Goal: Task Accomplishment & Management: Complete application form

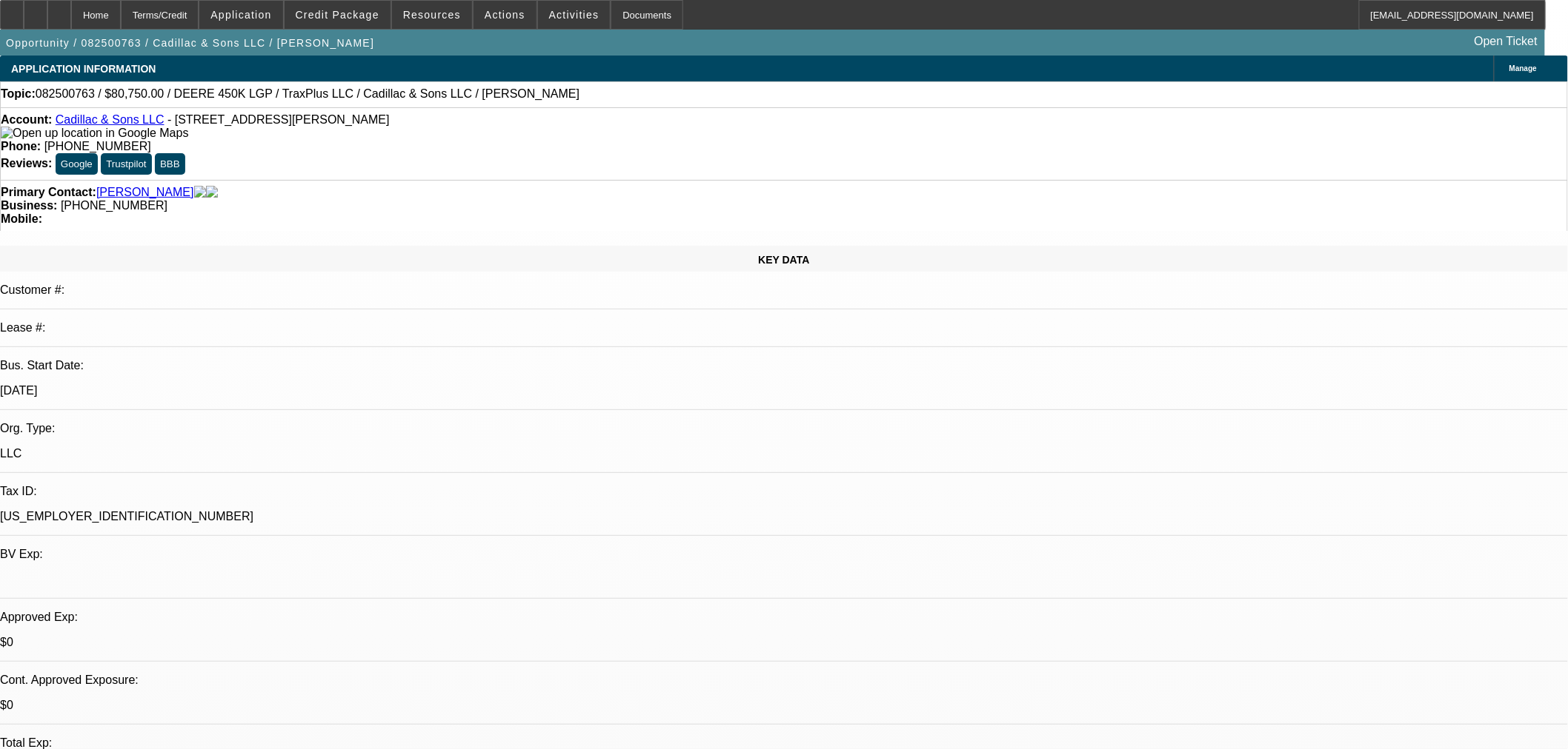
select select "0.15"
select select "2"
select select "0"
select select "6"
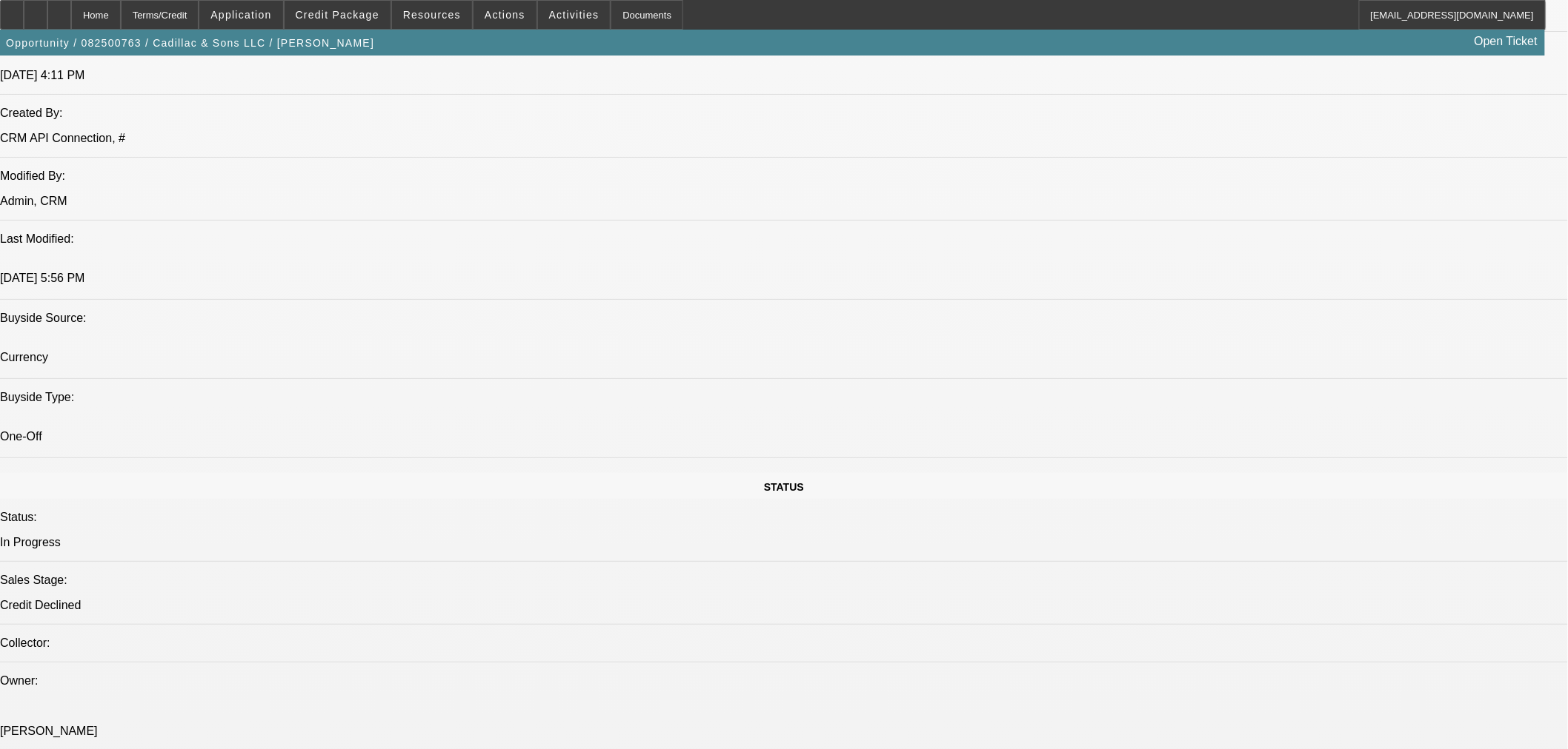
scroll to position [1371, 0]
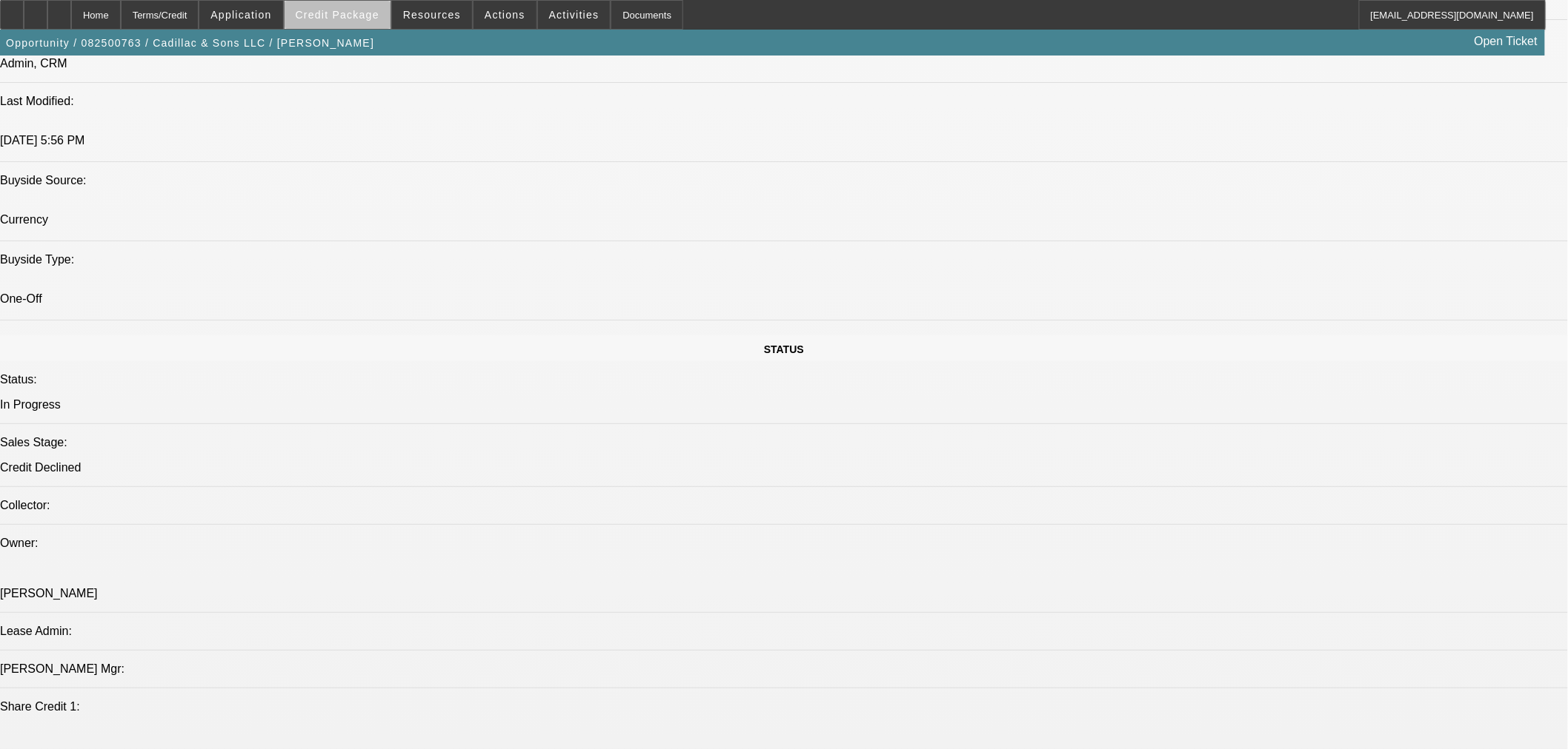
click at [363, 24] on span at bounding box center [338, 14] width 106 height 35
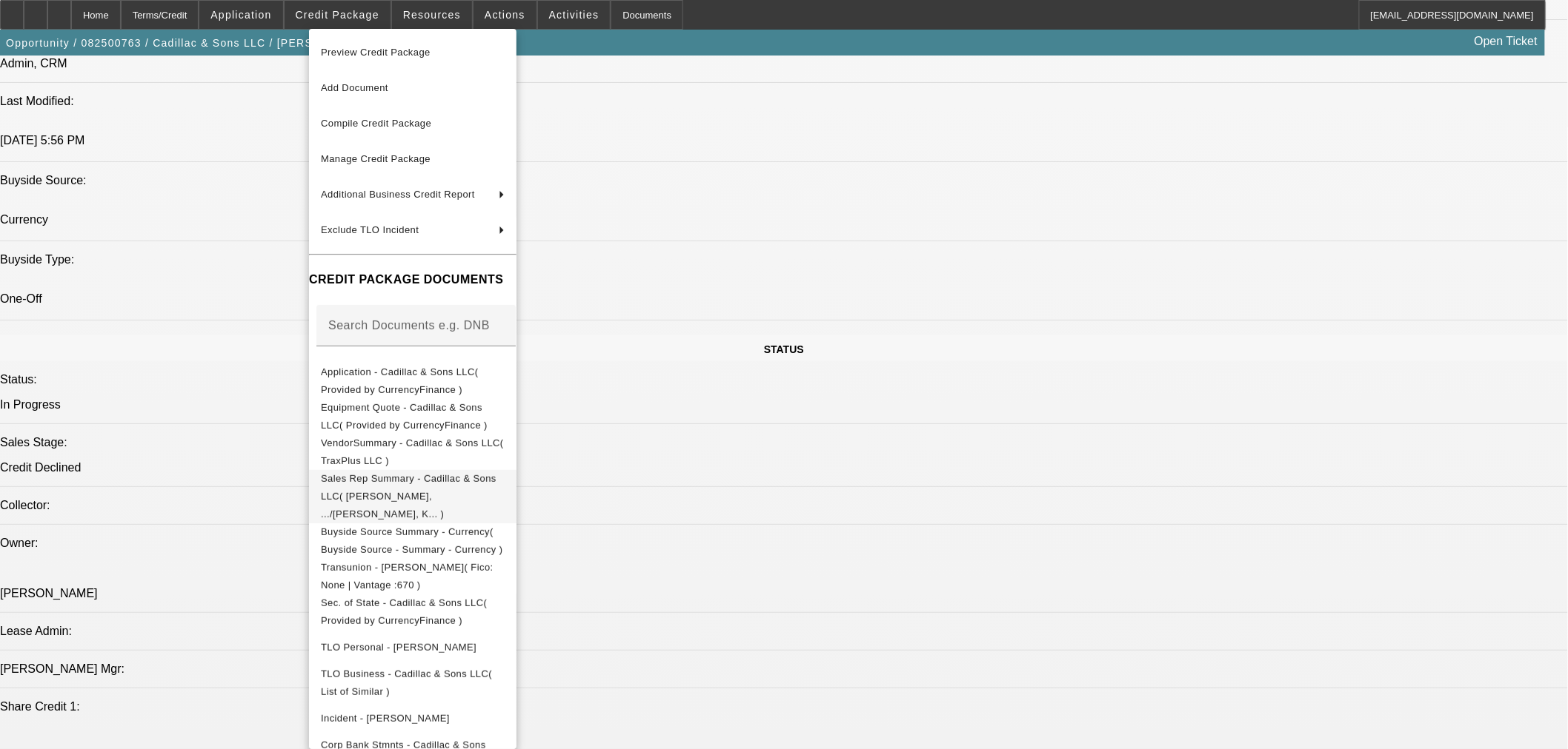
click at [428, 473] on span "Sales Rep Summary - Cadillac & Sons LLC( Rustebakke, .../O'Connor, K... )" at bounding box center [412, 495] width 184 height 53
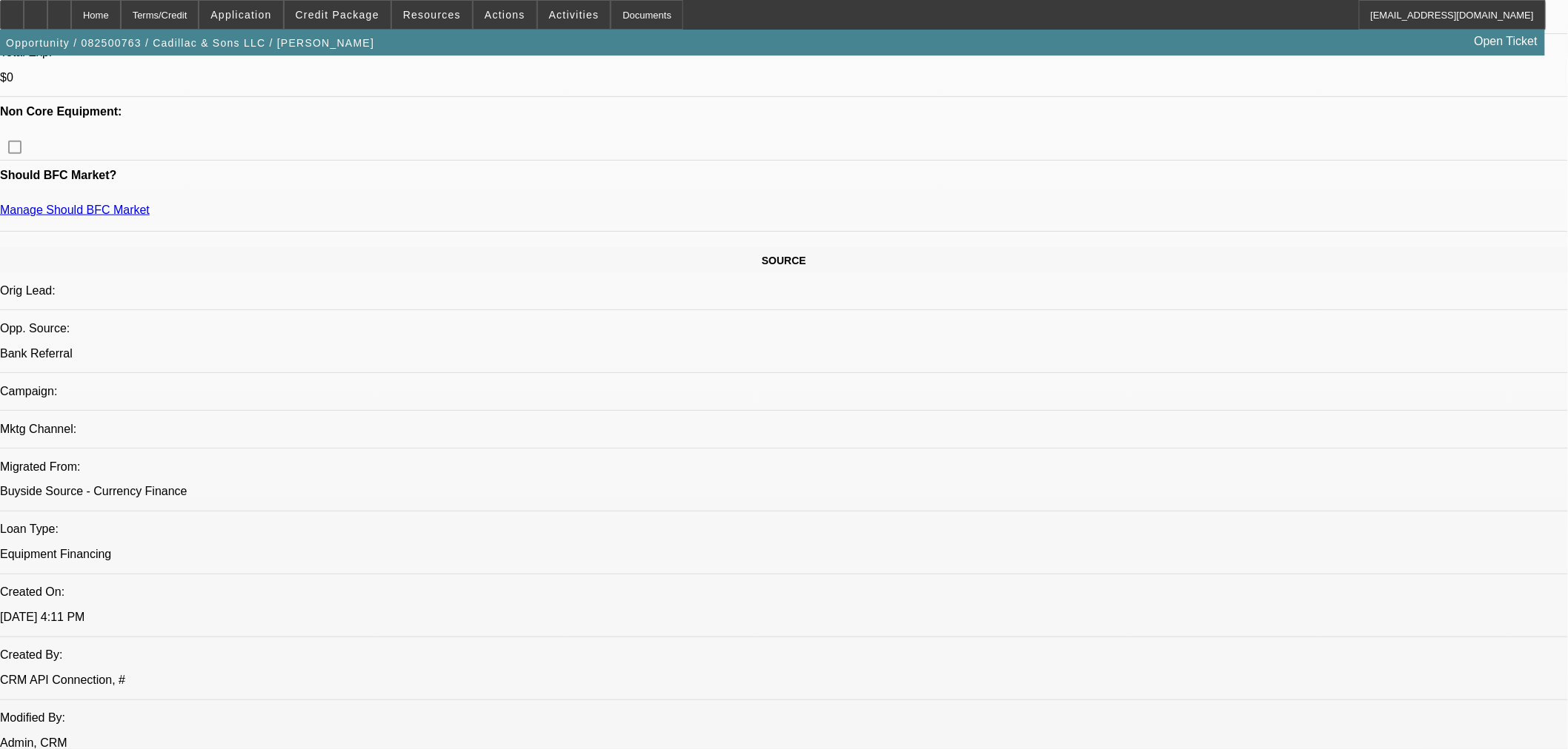
scroll to position [685, 0]
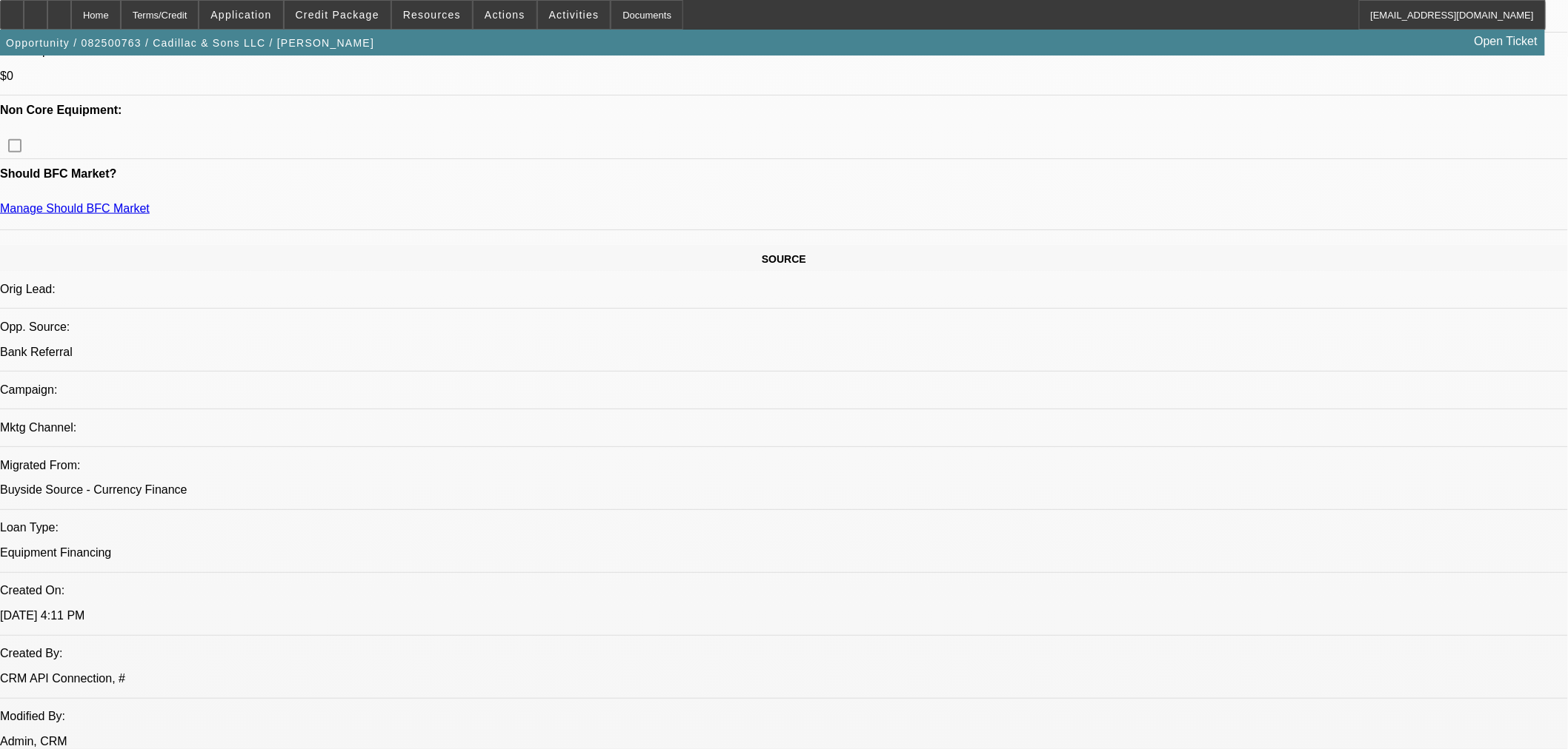
scroll to position [411, 0]
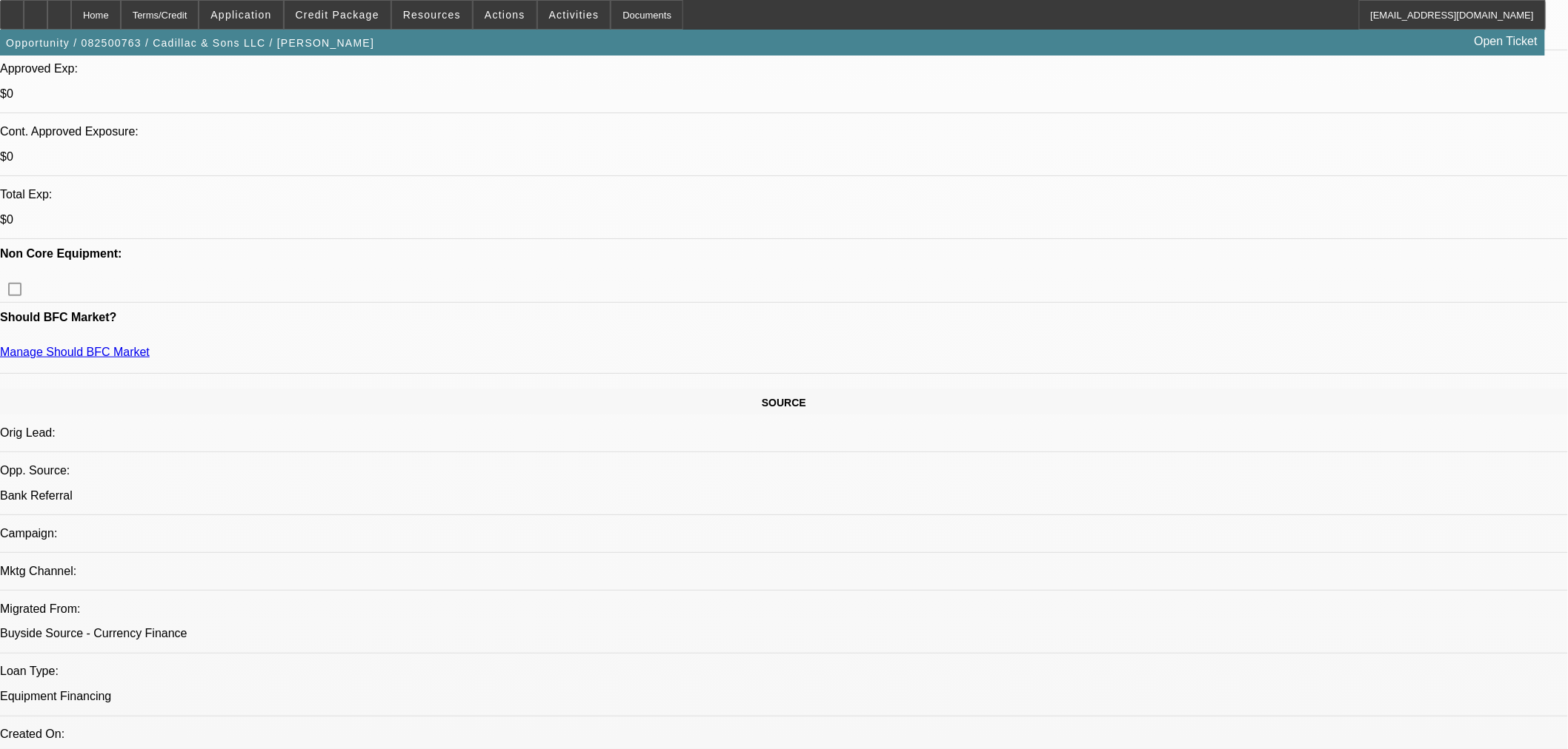
scroll to position [0, 0]
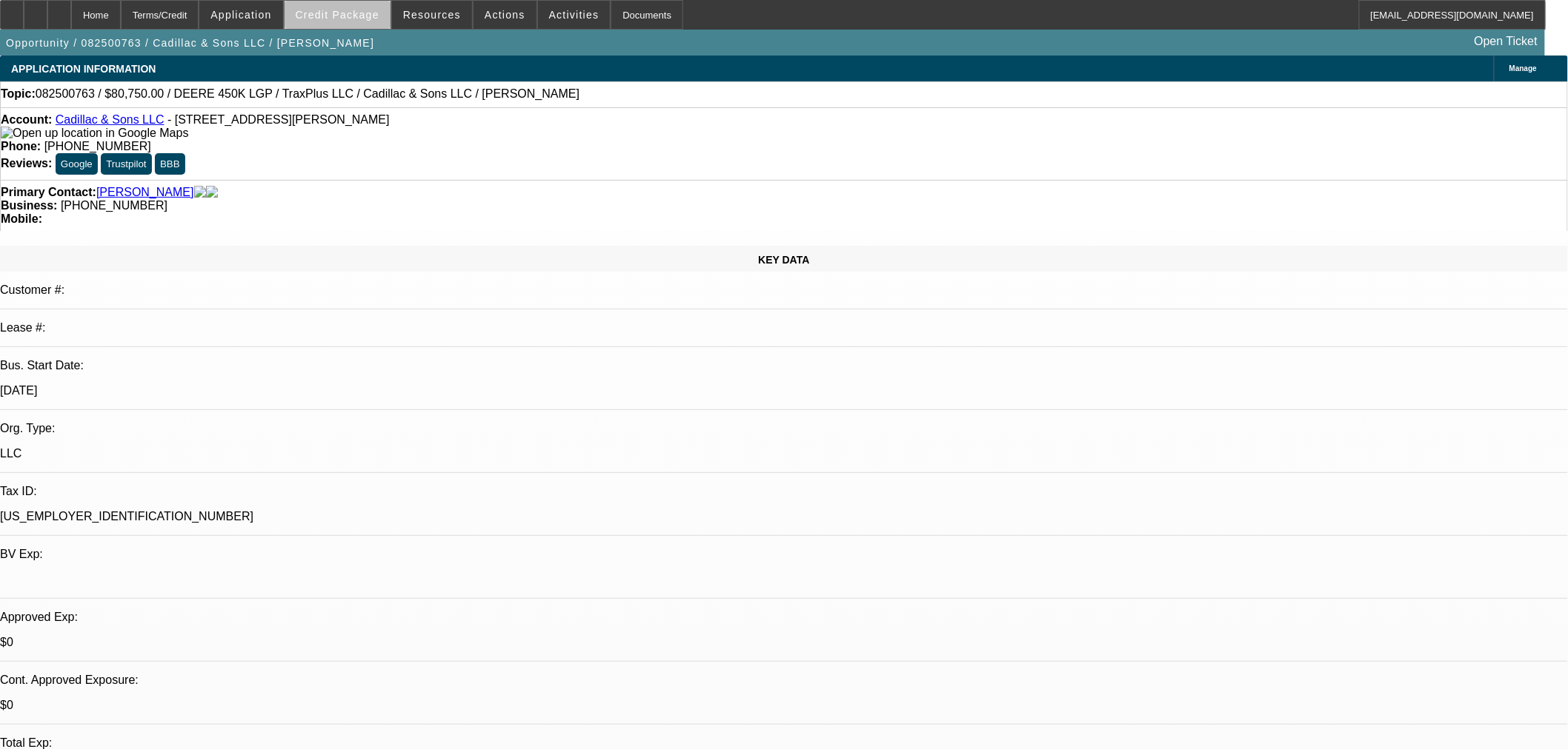
click at [370, 16] on span "Credit Package" at bounding box center [337, 14] width 84 height 12
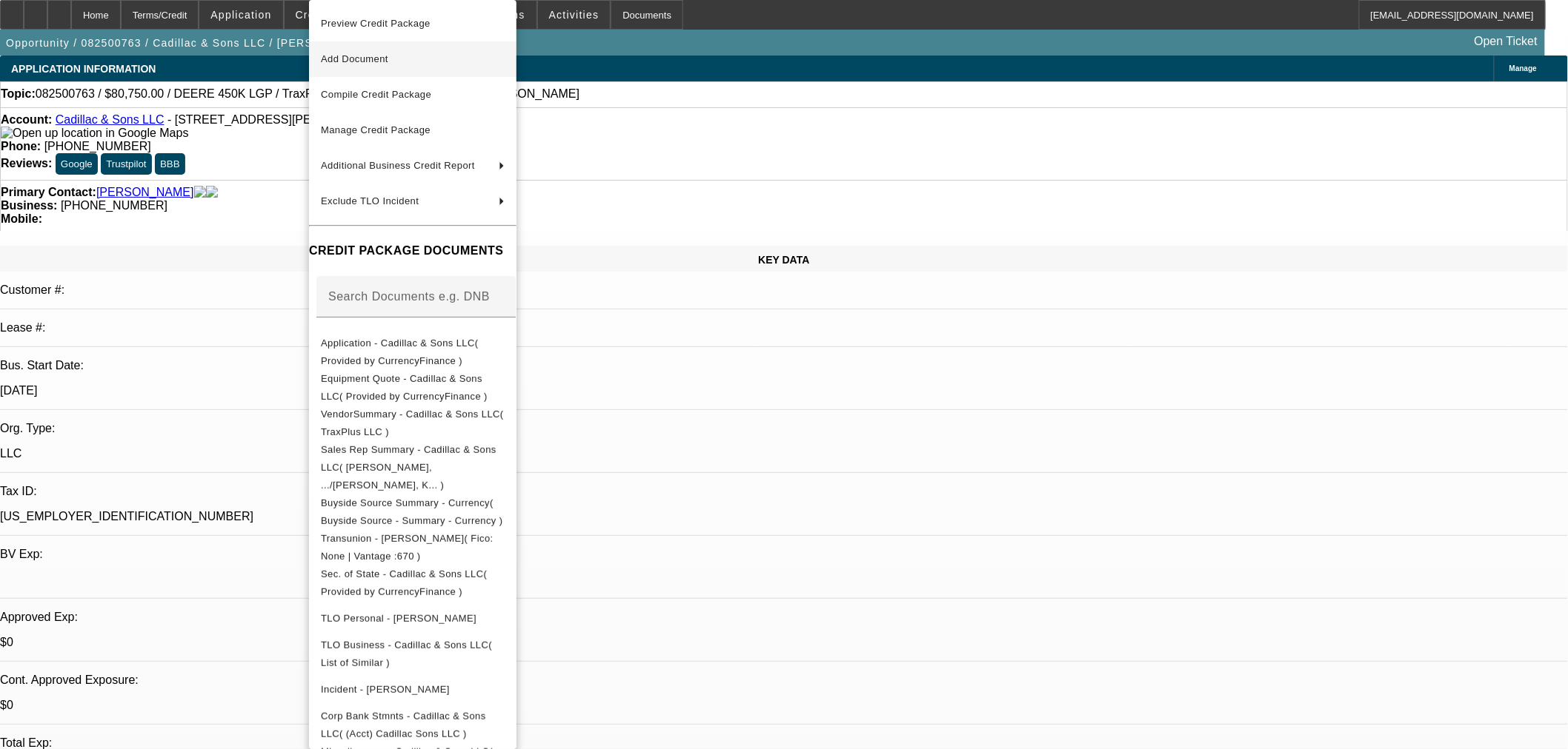
click at [397, 32] on button "Preview Credit Package" at bounding box center [412, 23] width 207 height 35
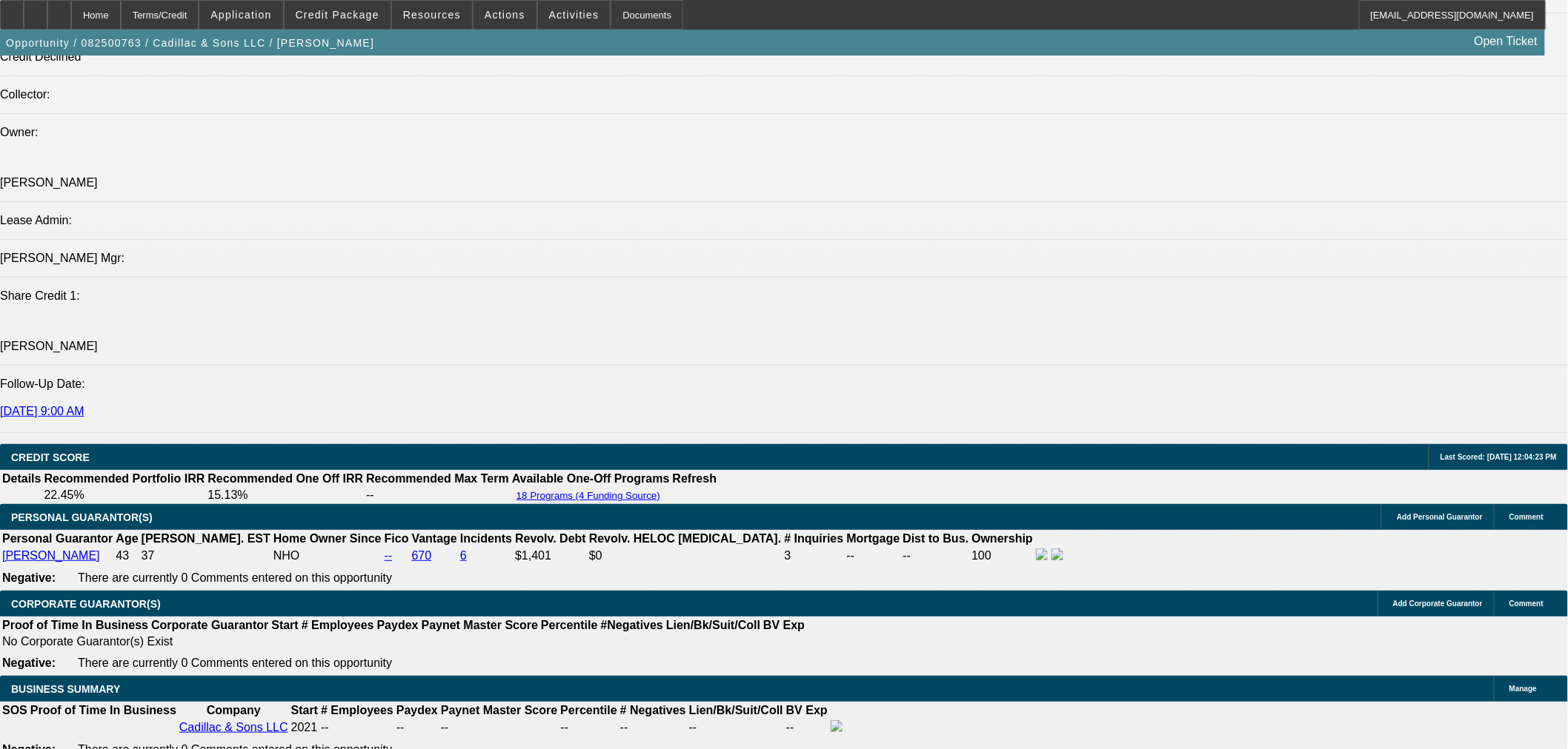
scroll to position [1646, 0]
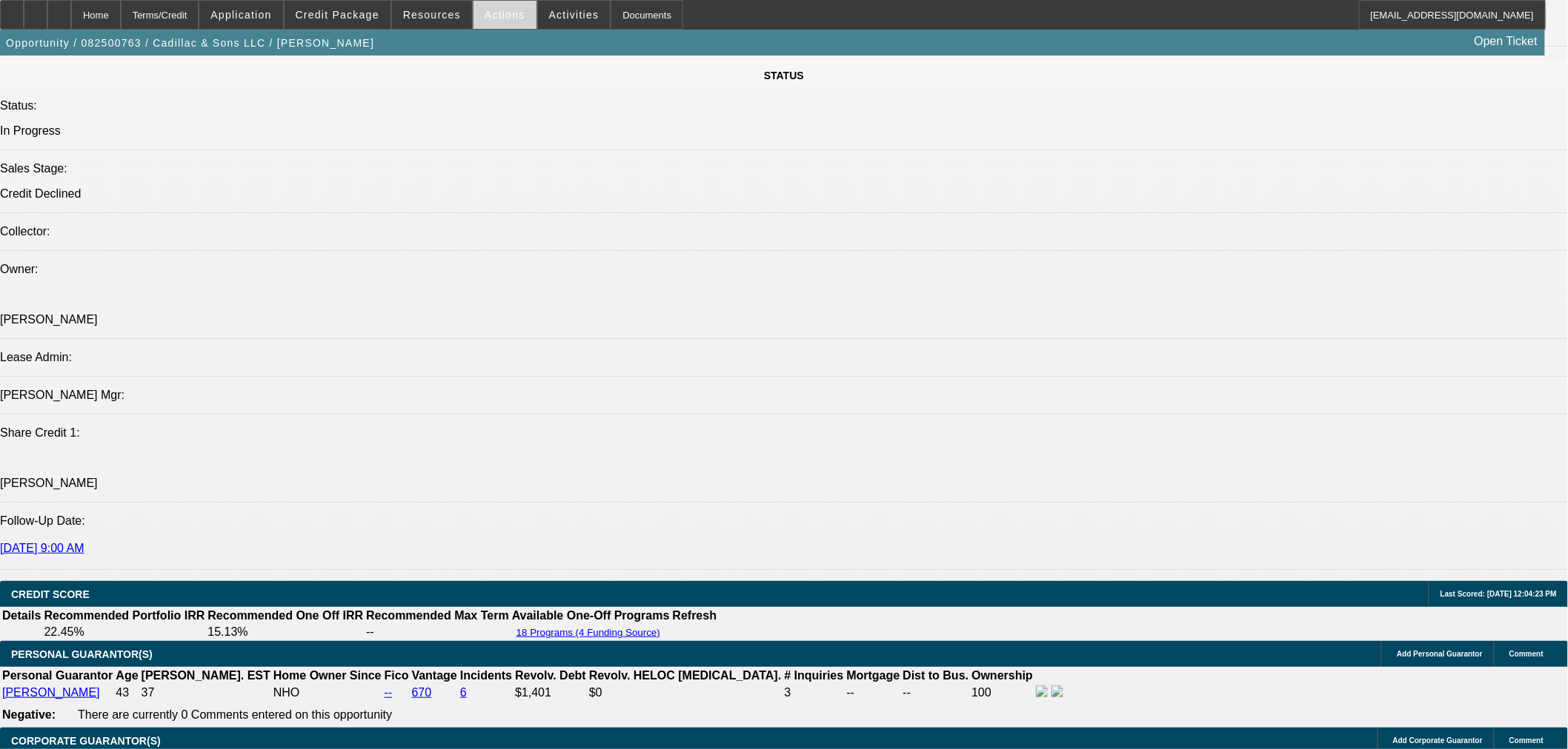
click at [497, 14] on span "Actions" at bounding box center [504, 14] width 41 height 12
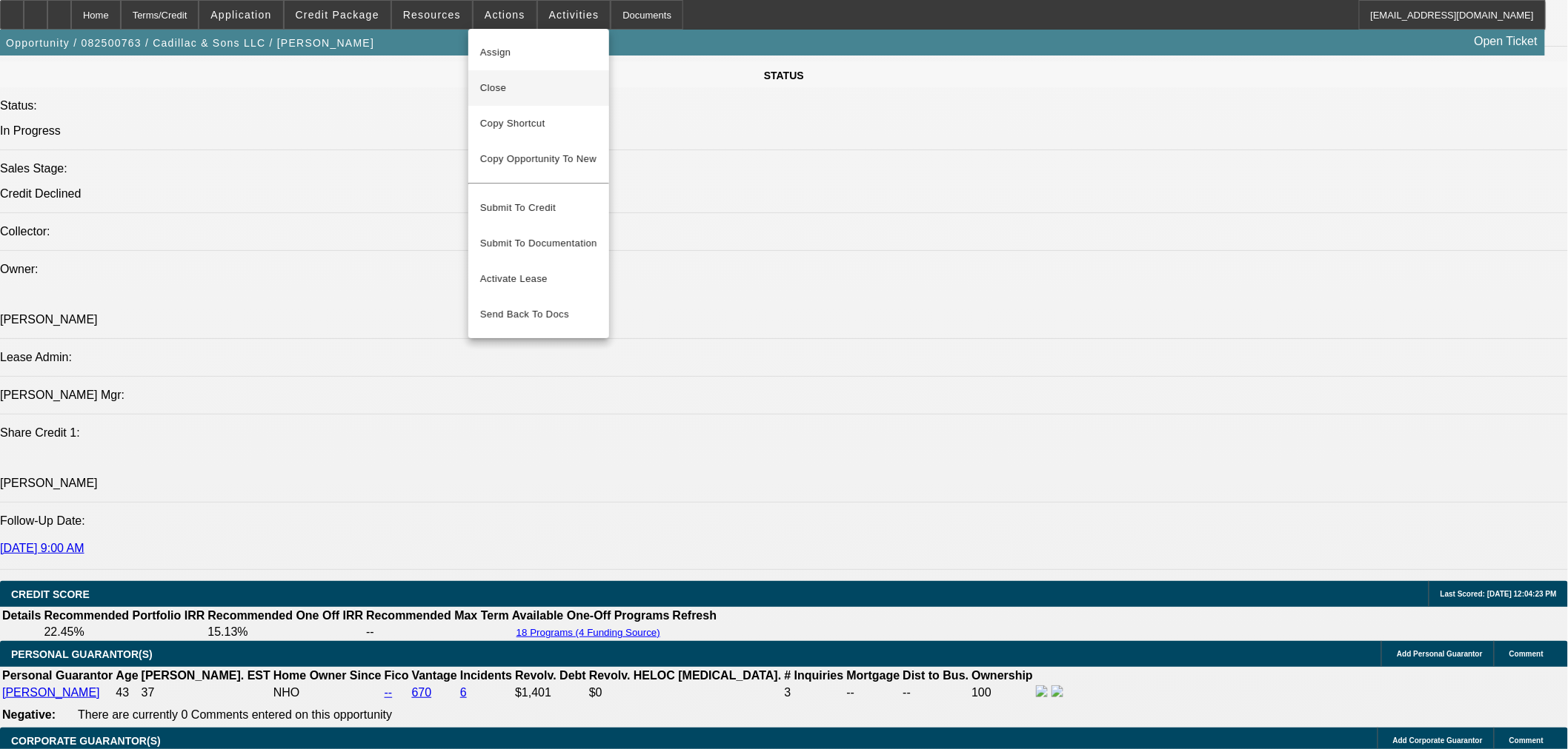
click at [530, 98] on button "Close" at bounding box center [539, 87] width 140 height 35
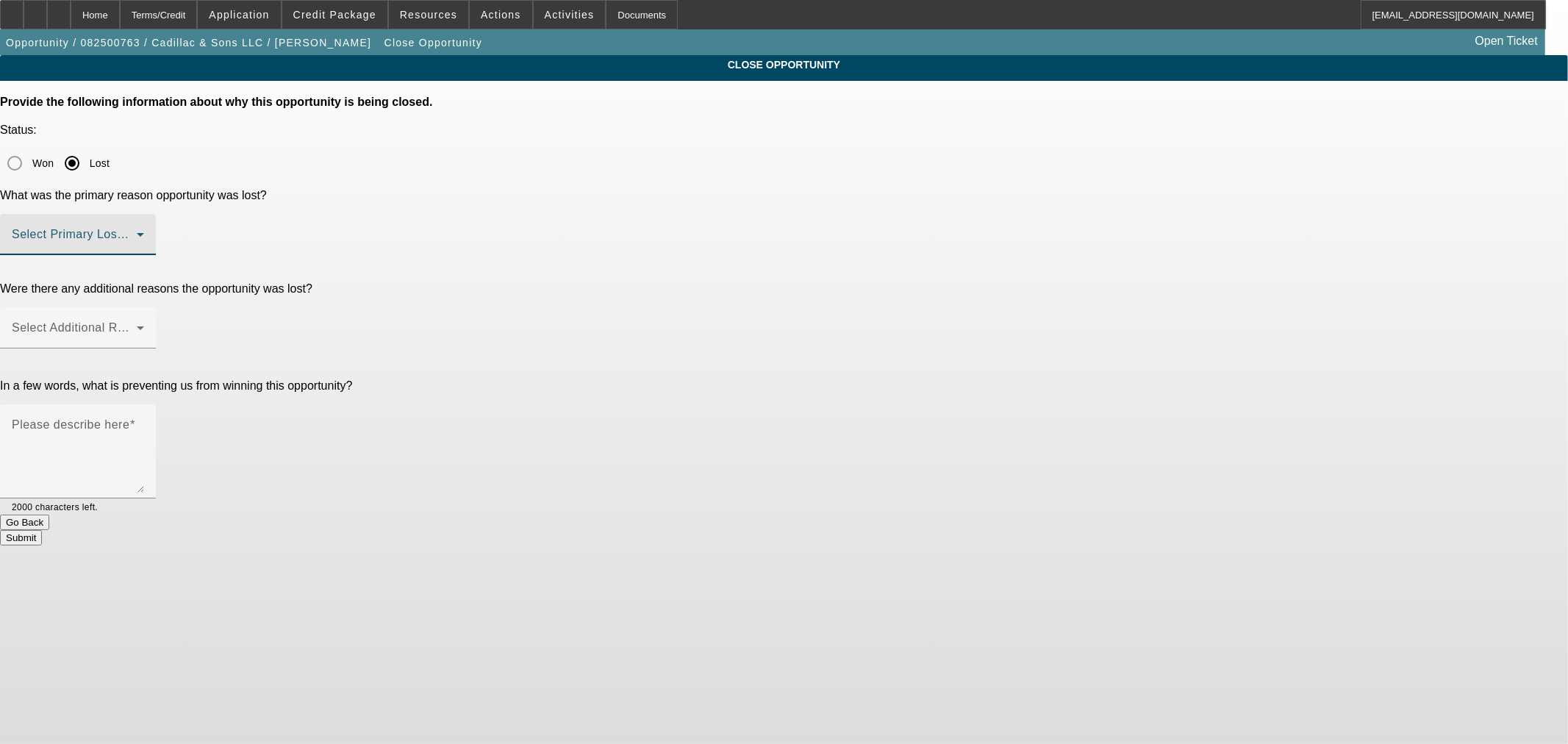
click at [137, 232] on span at bounding box center [74, 241] width 125 height 18
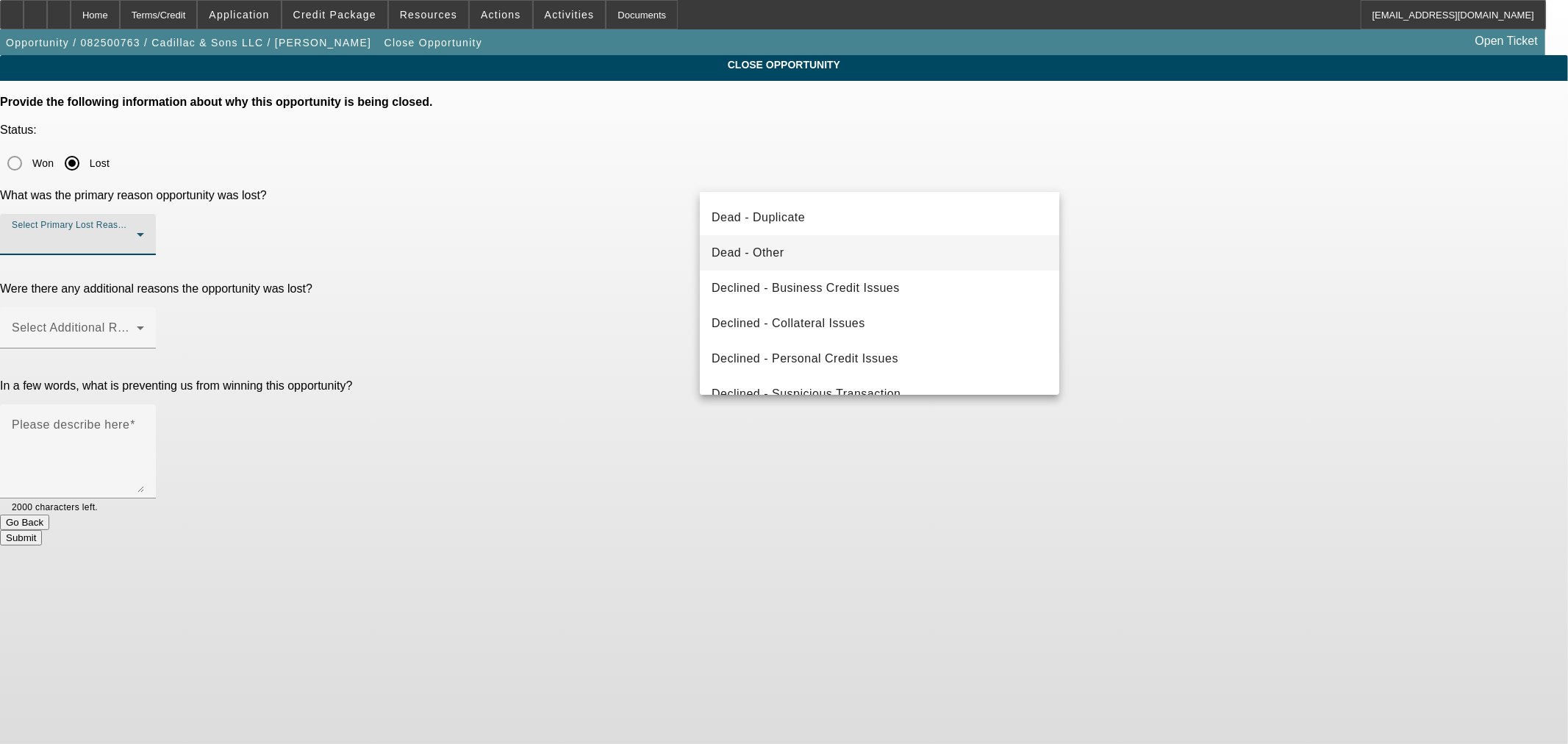
scroll to position [197, 0]
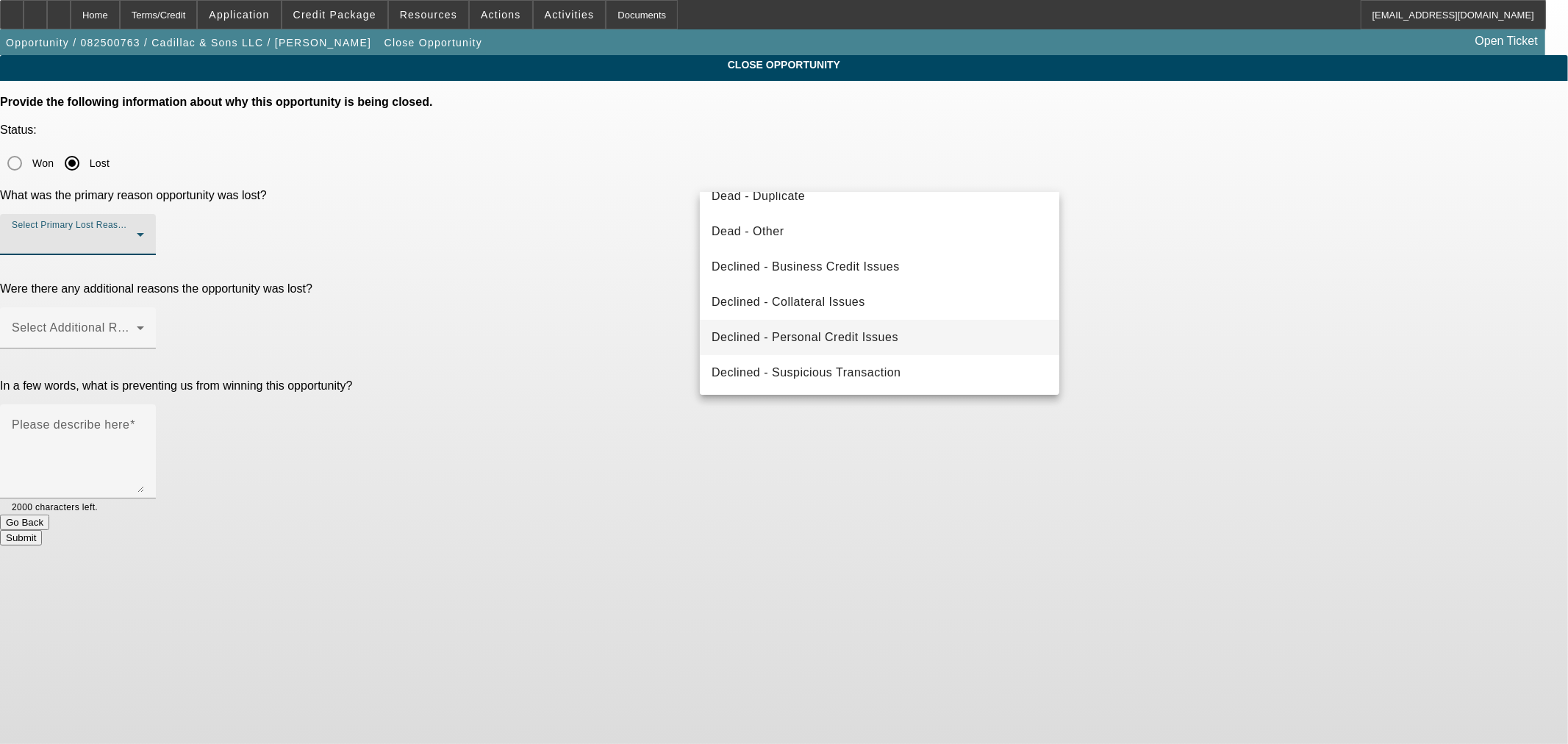
click at [871, 334] on span "Declined - Personal Credit Issues" at bounding box center [805, 338] width 187 height 18
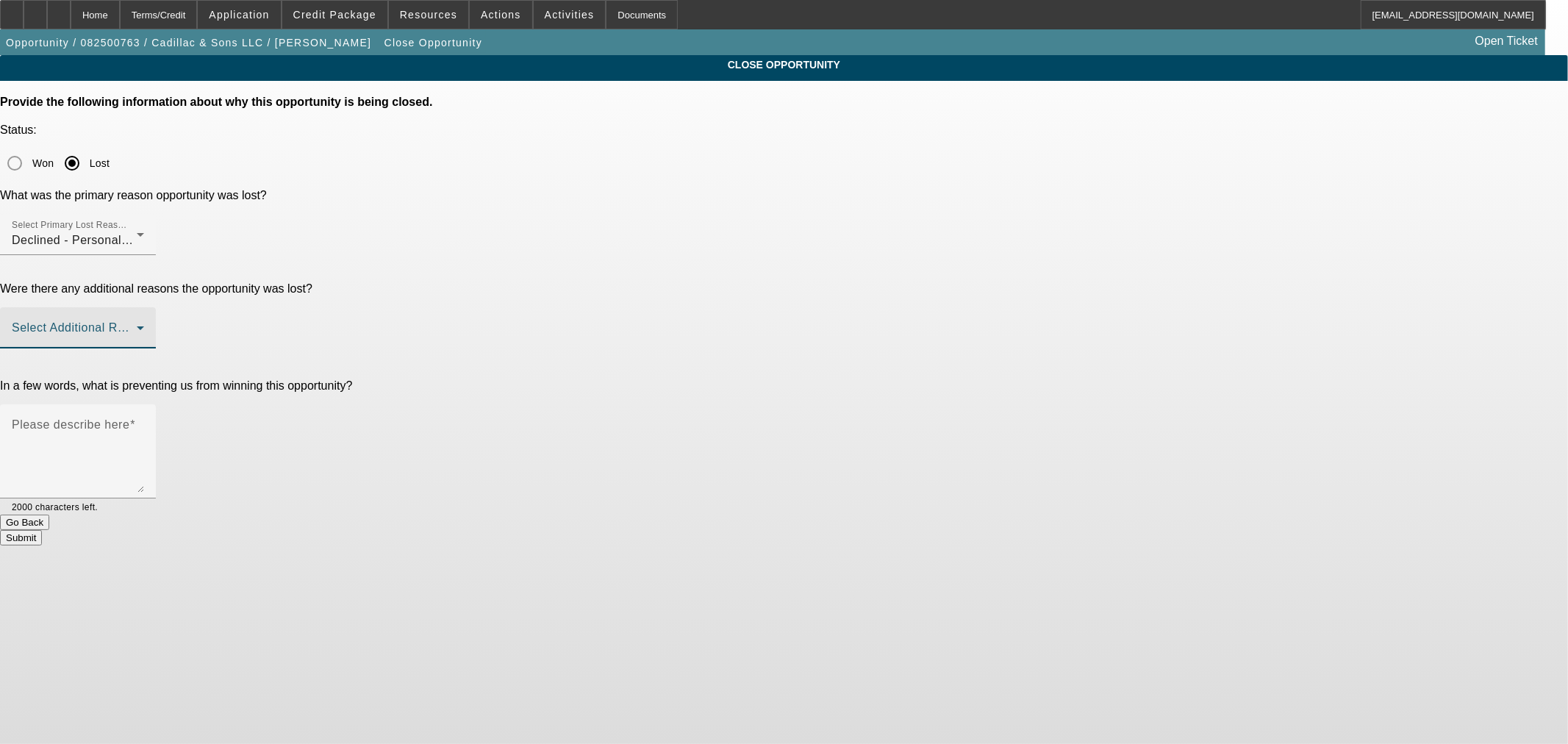
click at [137, 326] on span at bounding box center [74, 334] width 125 height 18
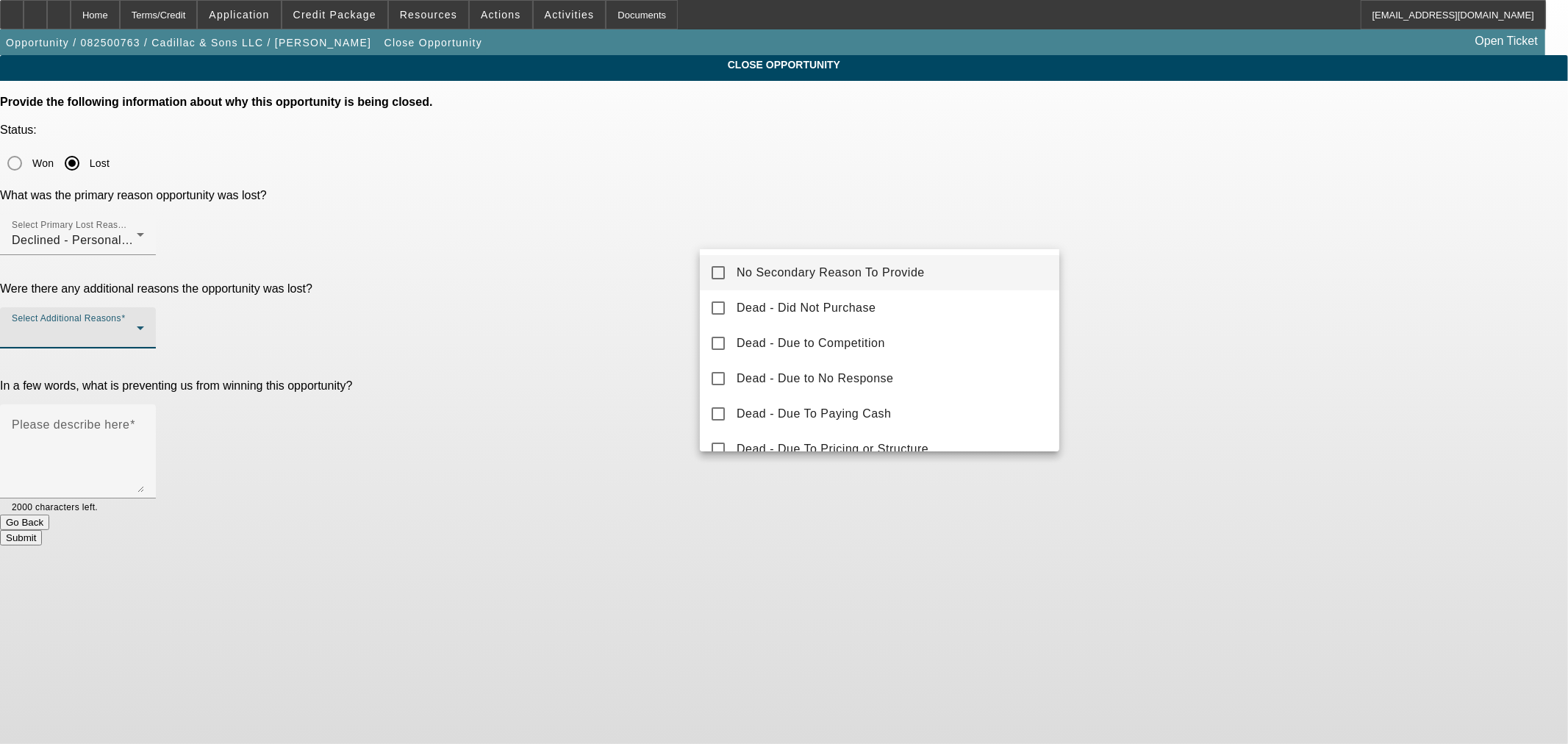
click at [797, 276] on span "No Secondary Reason To Provide" at bounding box center [830, 273] width 189 height 18
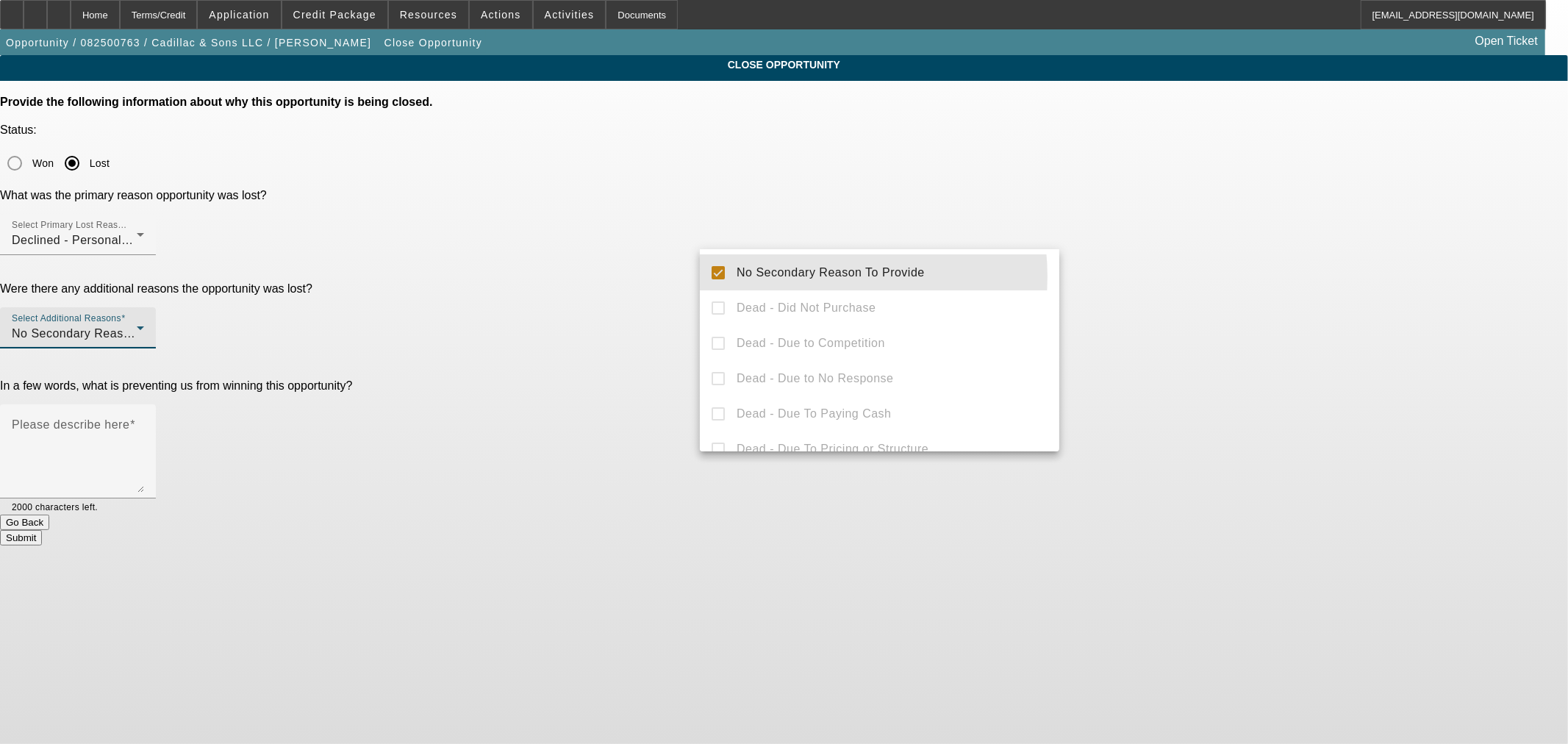
click at [620, 284] on div at bounding box center [784, 372] width 1568 height 744
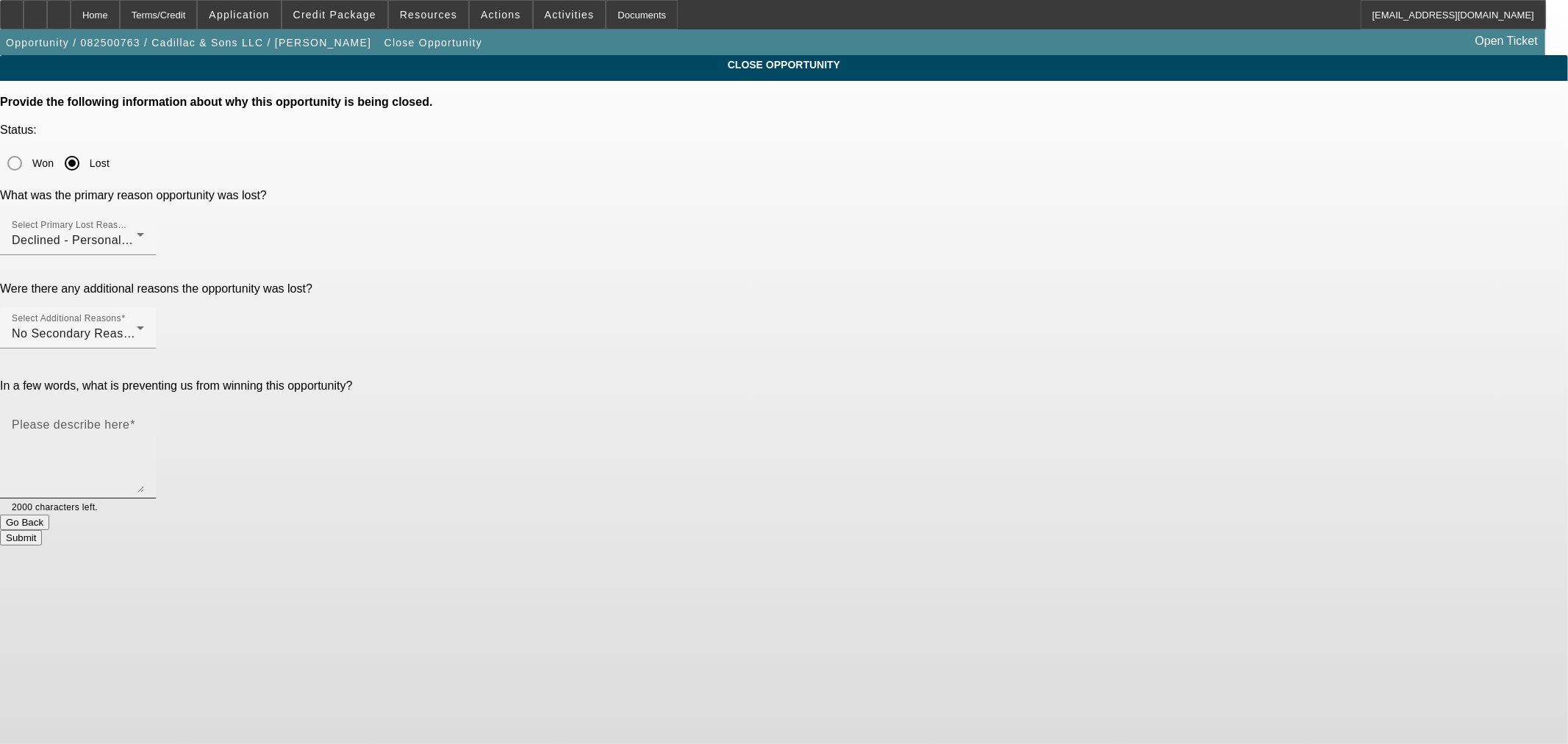
click at [144, 422] on textarea "Please describe here" at bounding box center [78, 457] width 132 height 71
paste textarea "• Short personal credit history • Heavier equipment • Light personal credit • N…"
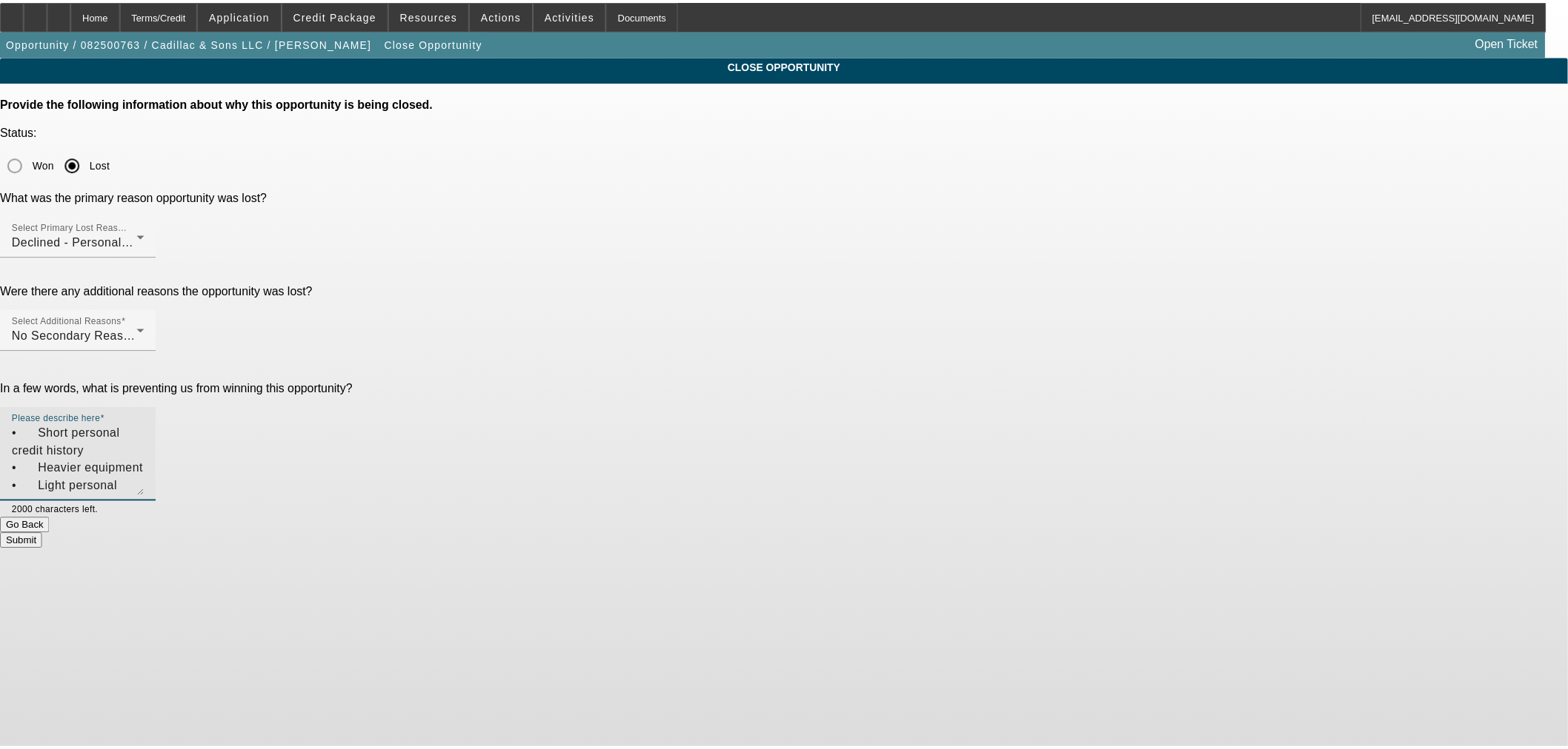
scroll to position [32, 0]
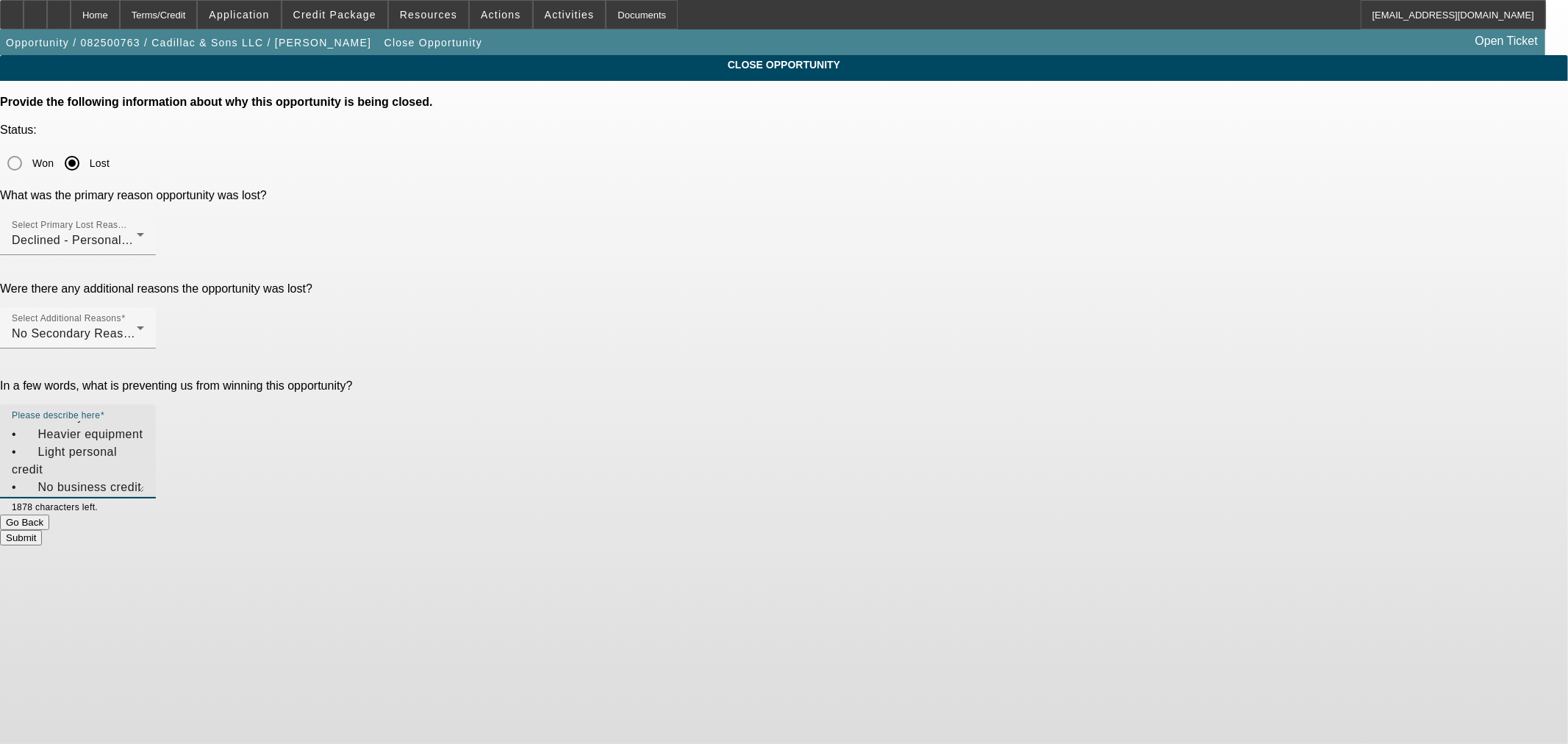
type textarea "• Short personal credit history • Heavier equipment • Light personal credit • N…"
click at [42, 530] on button "Submit" at bounding box center [21, 537] width 42 height 15
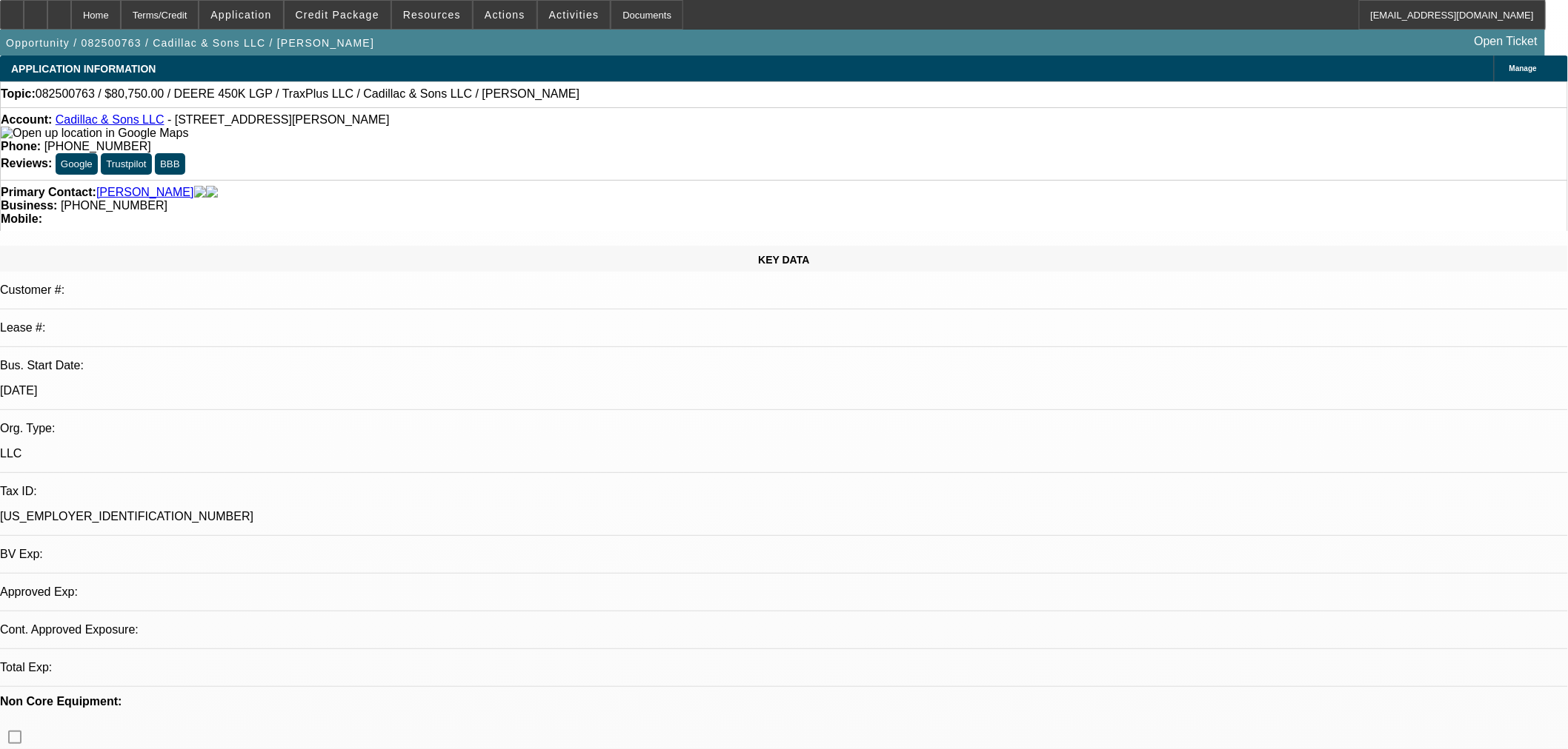
select select "0.15"
select select "2"
select select "0"
select select "6"
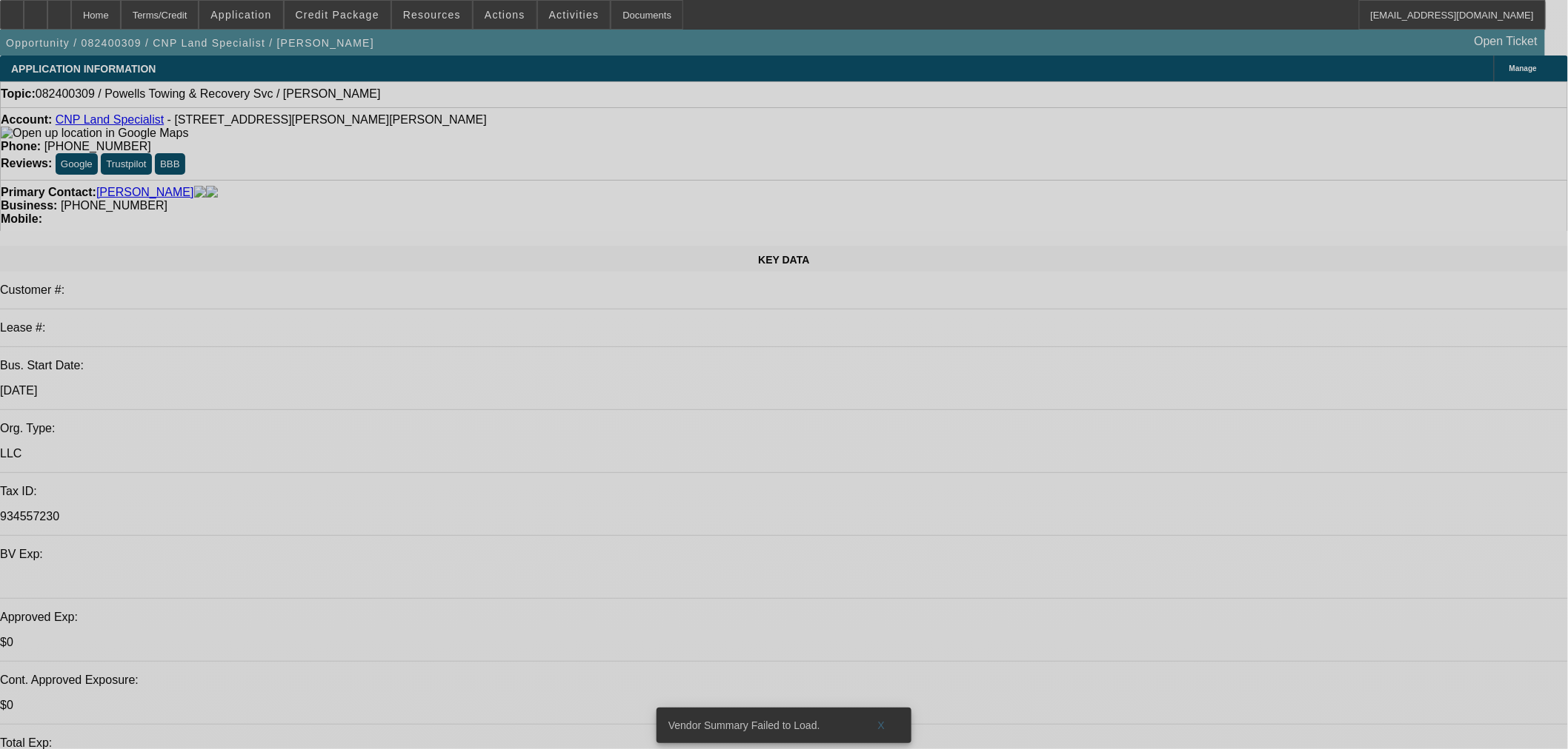
select select "0"
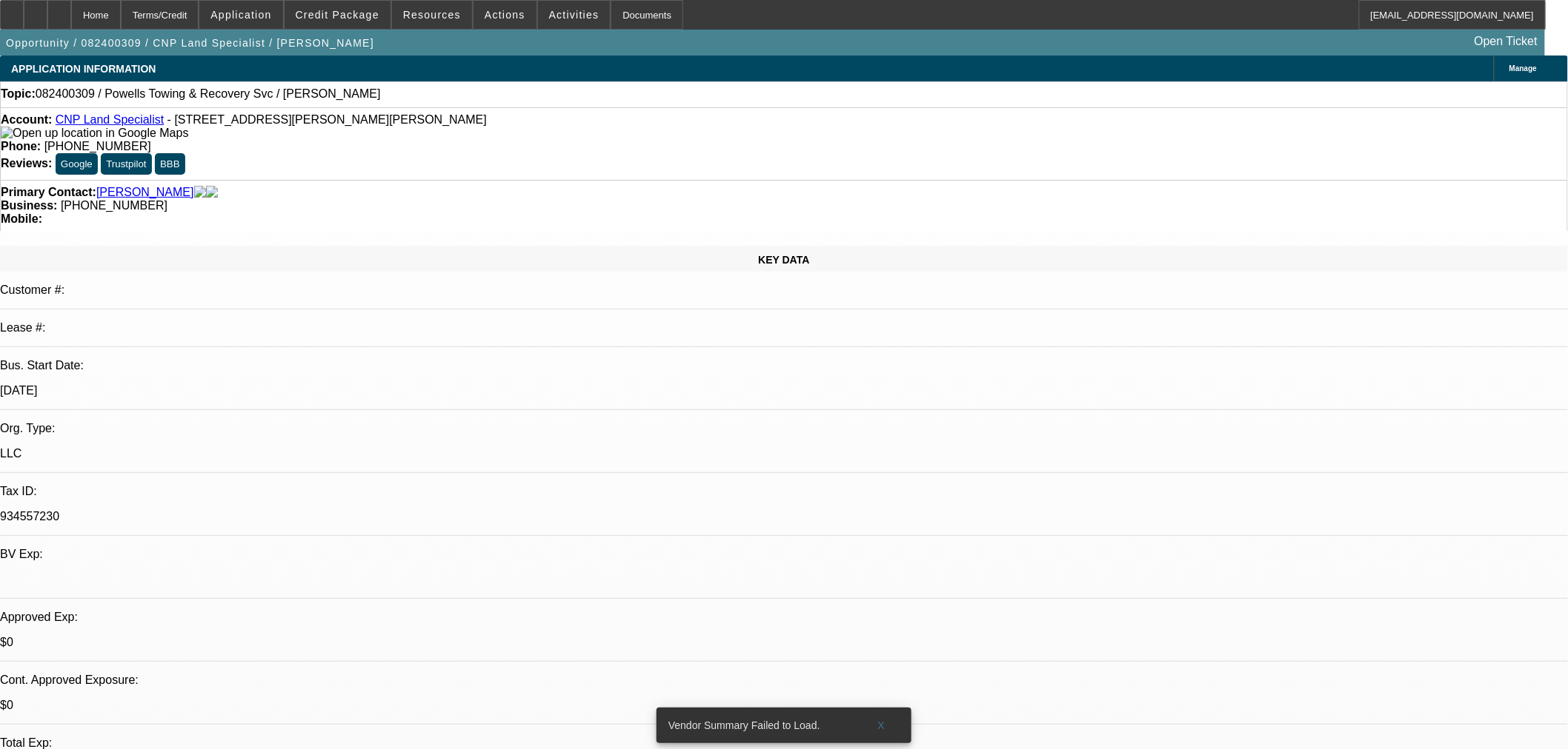
select select "2"
select select "0"
select select "6"
